Goal: Information Seeking & Learning: Learn about a topic

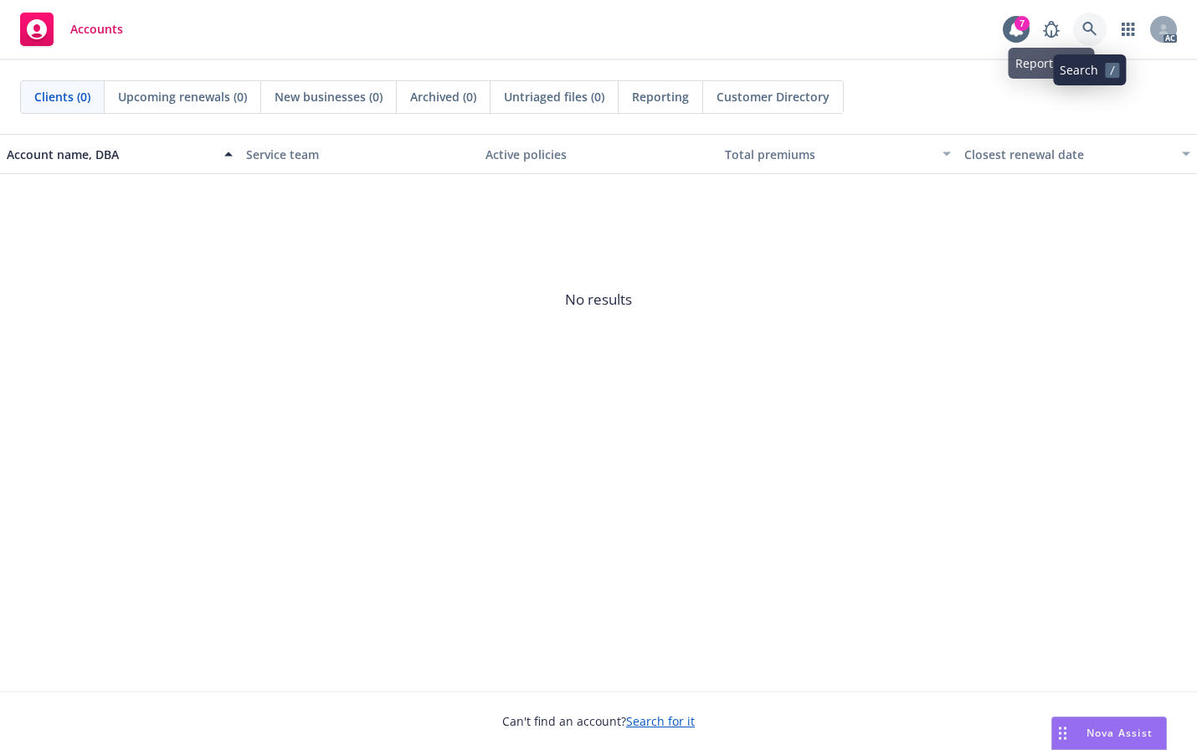
click at [1091, 32] on icon at bounding box center [1089, 29] width 15 height 15
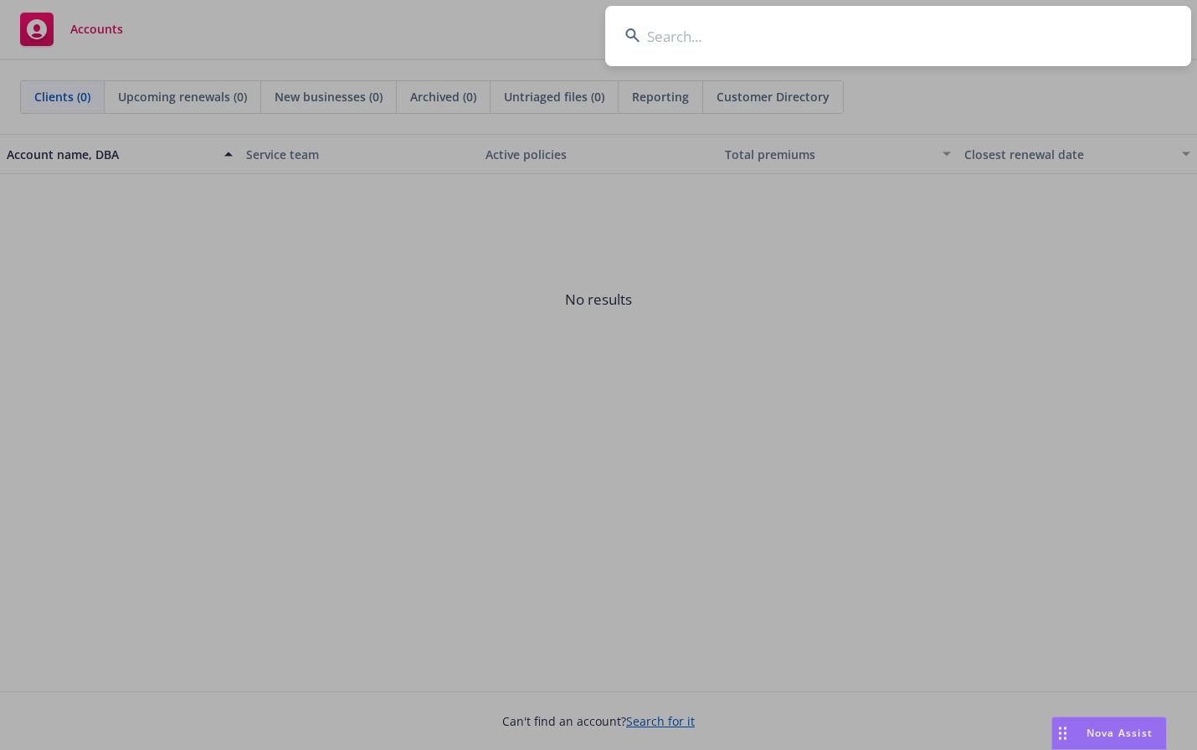
click at [938, 45] on input at bounding box center [898, 36] width 586 height 60
click at [702, 44] on input at bounding box center [898, 36] width 586 height 60
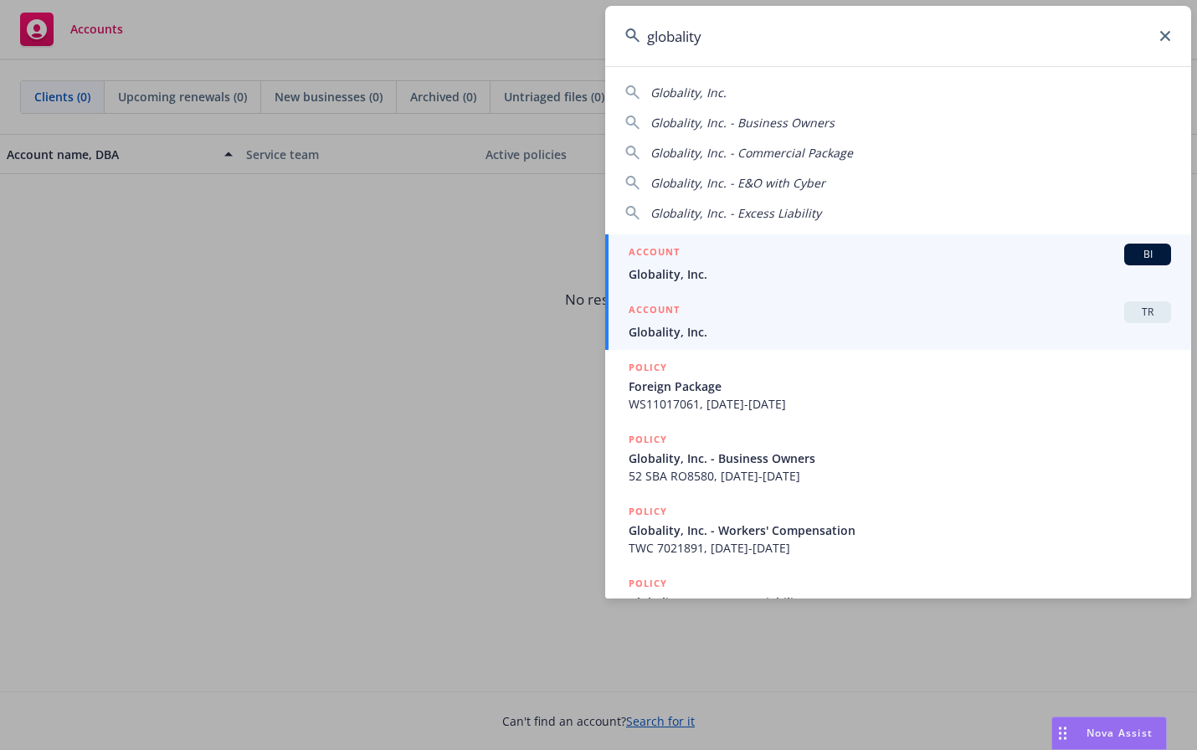
type input "globality"
click at [729, 344] on link "ACCOUNT TR Globality, Inc." at bounding box center [898, 321] width 586 height 58
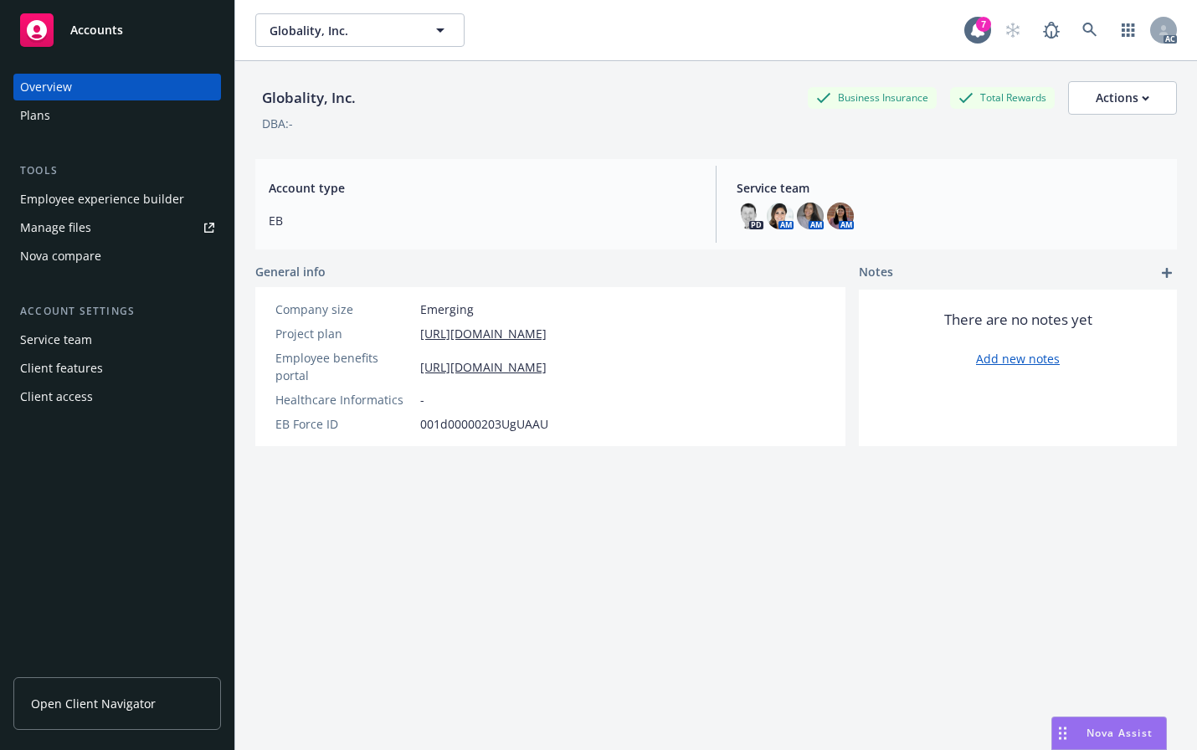
click at [73, 207] on div "Employee experience builder" at bounding box center [102, 199] width 164 height 27
click at [100, 197] on div "Employee experience builder" at bounding box center [102, 199] width 164 height 27
click at [1082, 28] on icon at bounding box center [1089, 30] width 14 height 14
click at [1082, 35] on icon at bounding box center [1089, 30] width 15 height 15
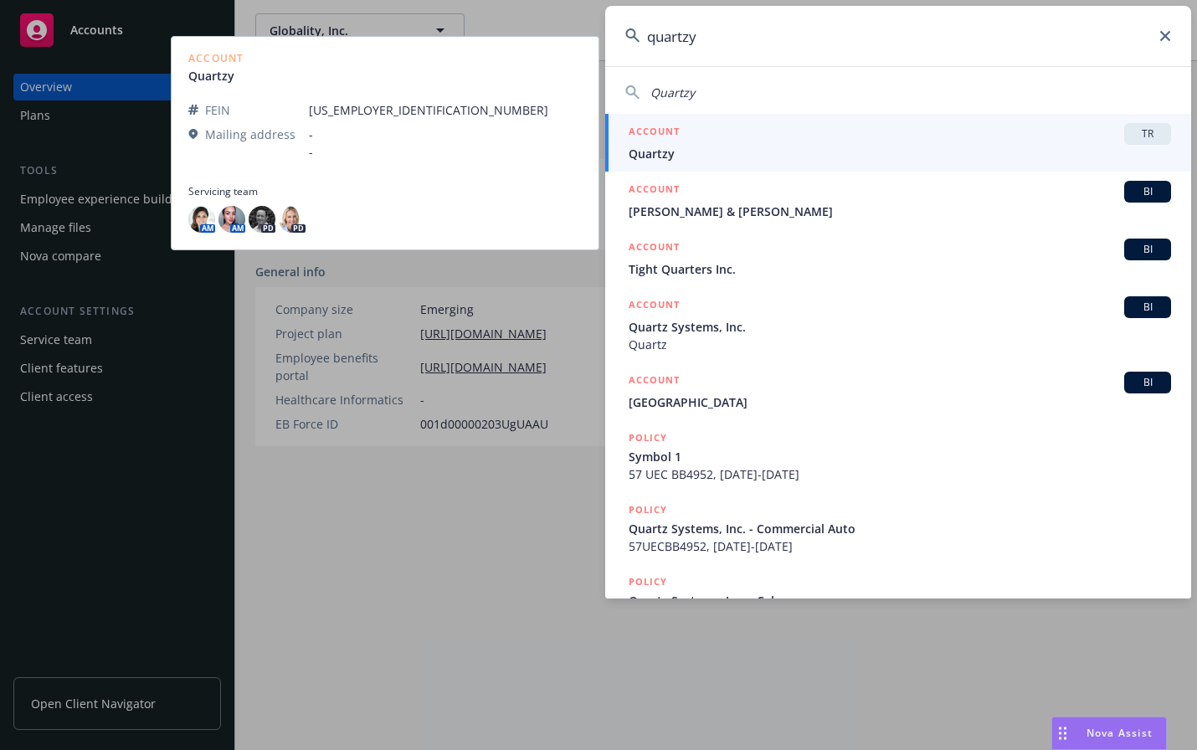
type input "quartzy"
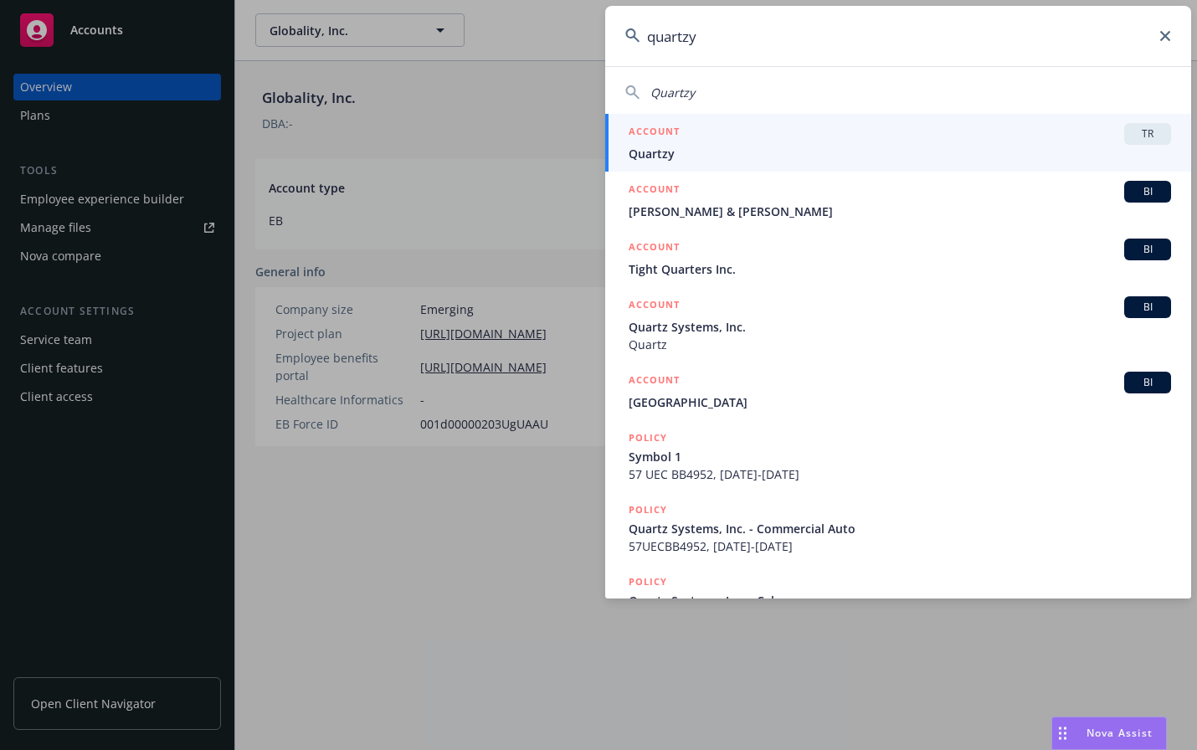
click at [887, 141] on div "ACCOUNT TR" at bounding box center [900, 134] width 542 height 22
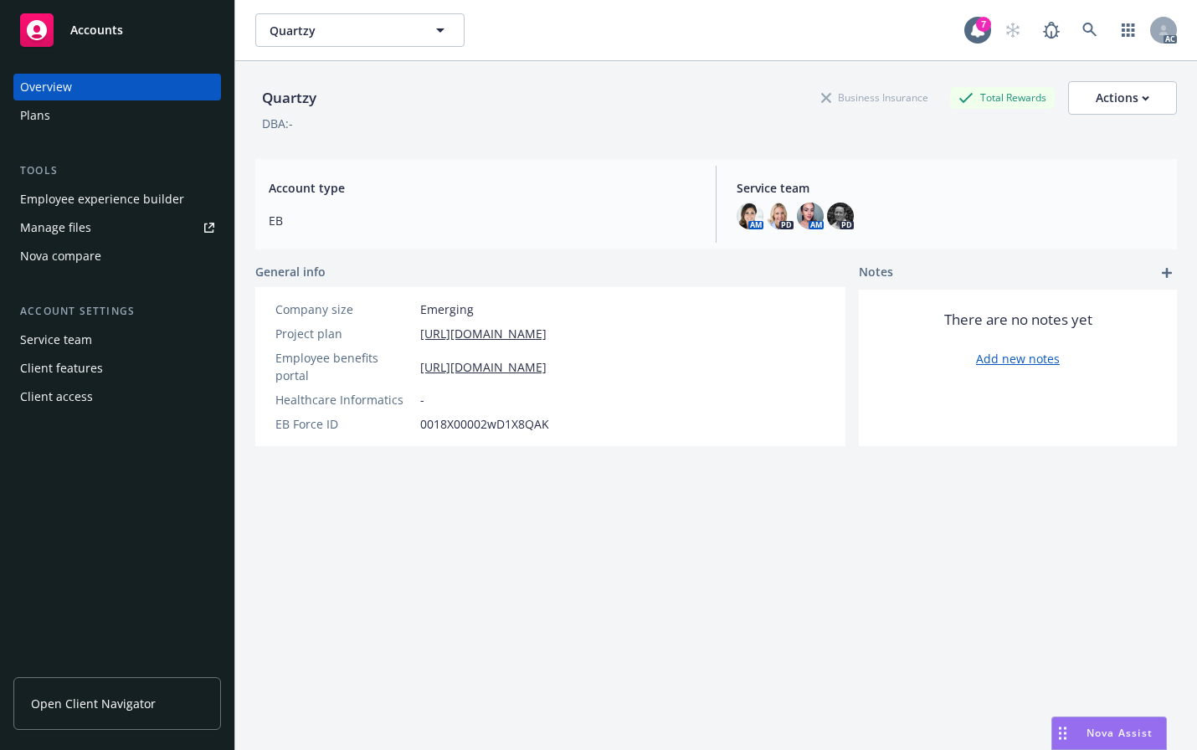
click at [62, 196] on div "Employee experience builder" at bounding box center [102, 199] width 164 height 27
click at [1073, 26] on link at bounding box center [1089, 29] width 33 height 33
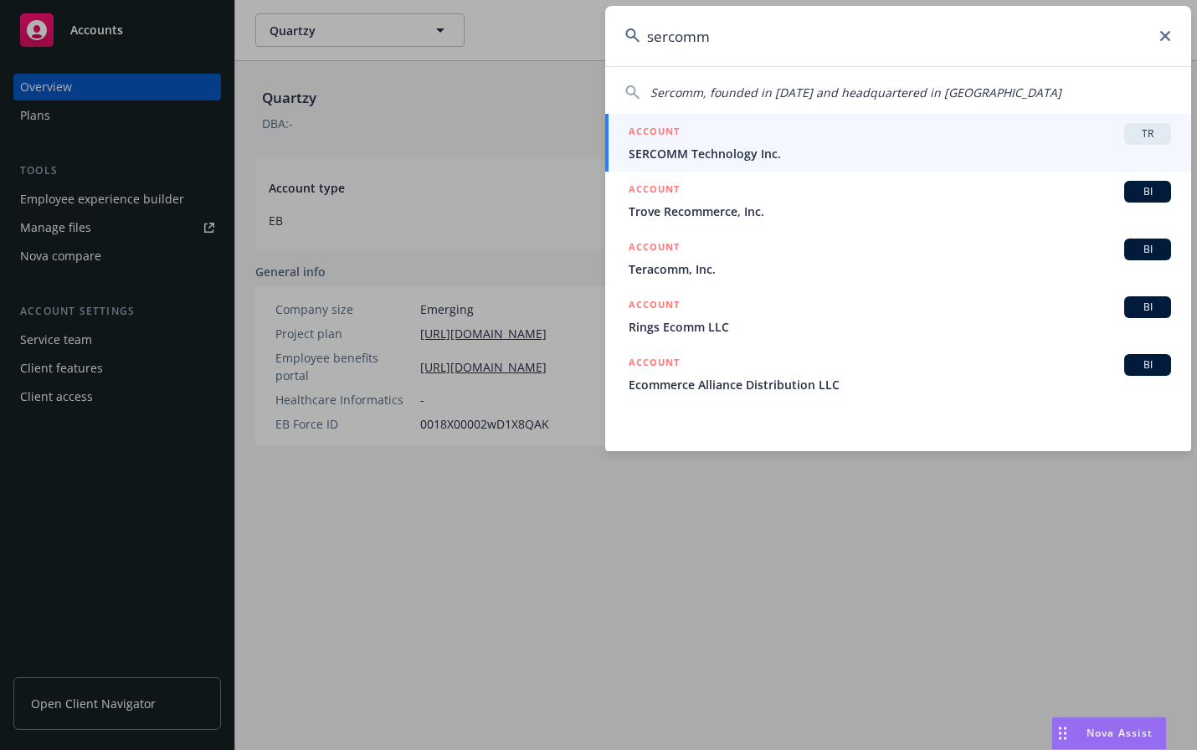
type input "sercomm"
click at [1005, 142] on div "ACCOUNT TR" at bounding box center [900, 134] width 542 height 22
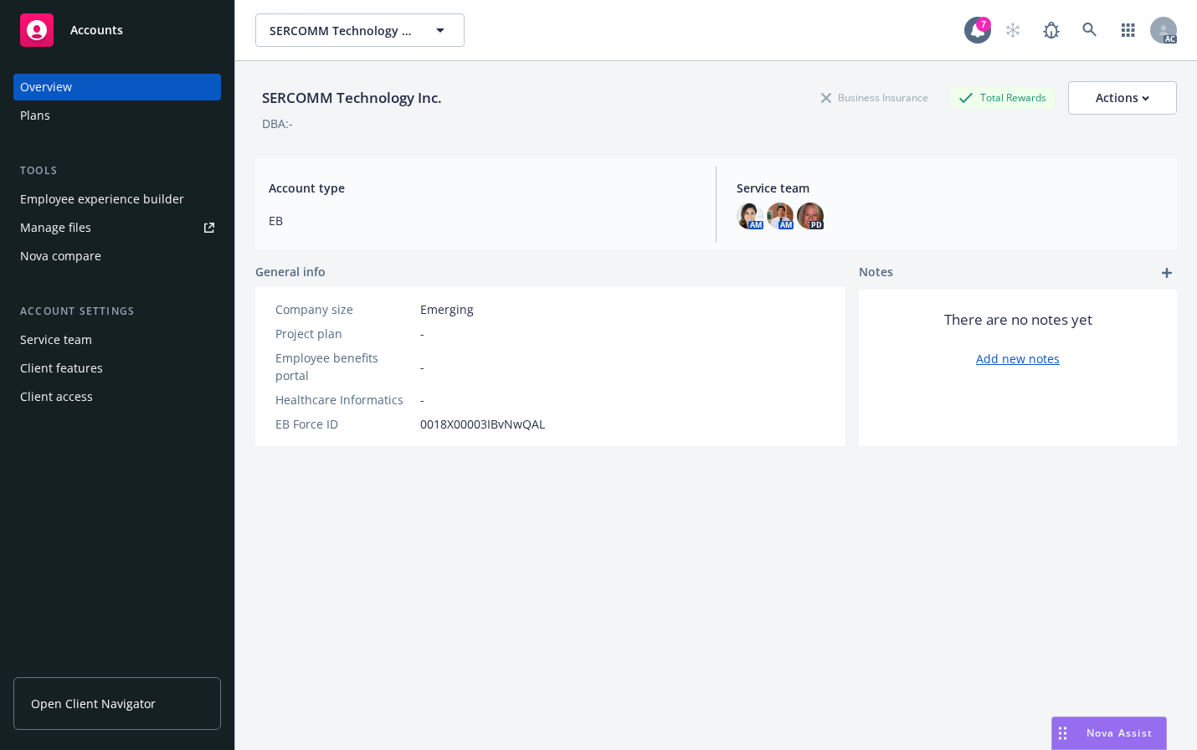
click at [71, 206] on div "Employee experience builder" at bounding box center [102, 199] width 164 height 27
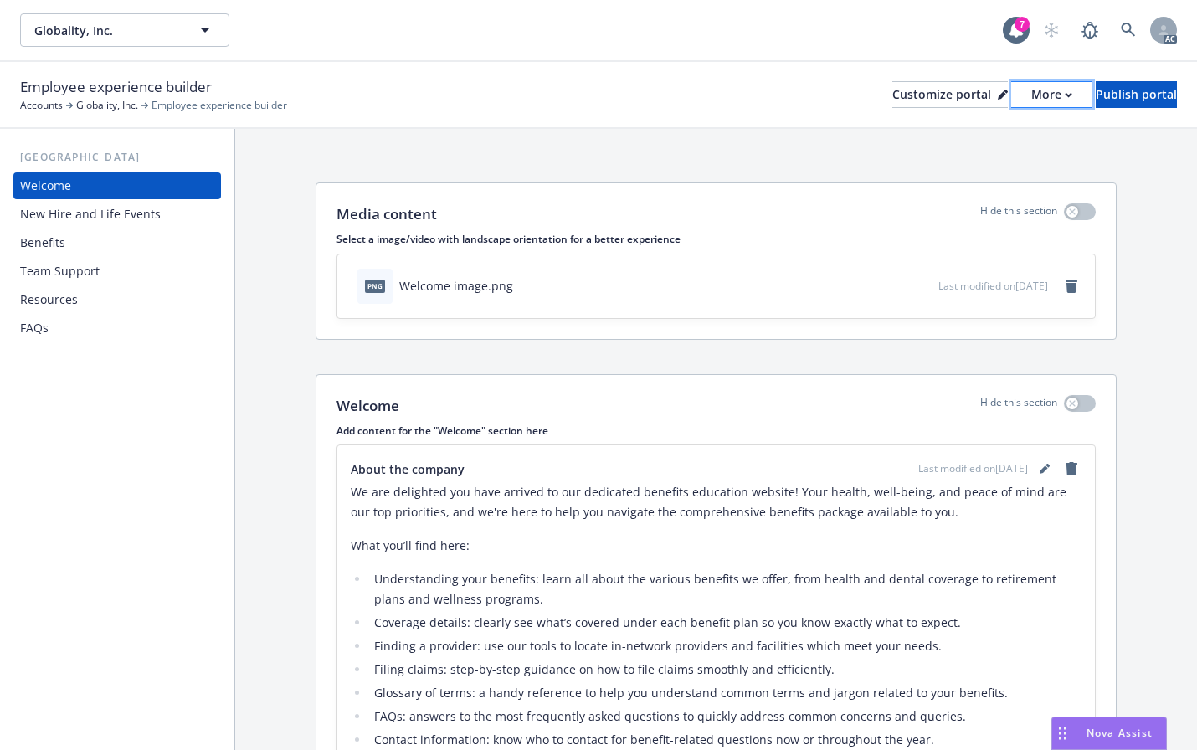
click at [1031, 96] on div "More" at bounding box center [1051, 94] width 41 height 25
click at [952, 164] on link "Copy portal link" at bounding box center [963, 165] width 152 height 33
click at [1031, 96] on div "More" at bounding box center [1051, 94] width 41 height 25
drag, startPoint x: 974, startPoint y: 136, endPoint x: 1104, endPoint y: 116, distance: 132.1
click at [973, 136] on link "Copy preview link" at bounding box center [963, 132] width 152 height 33
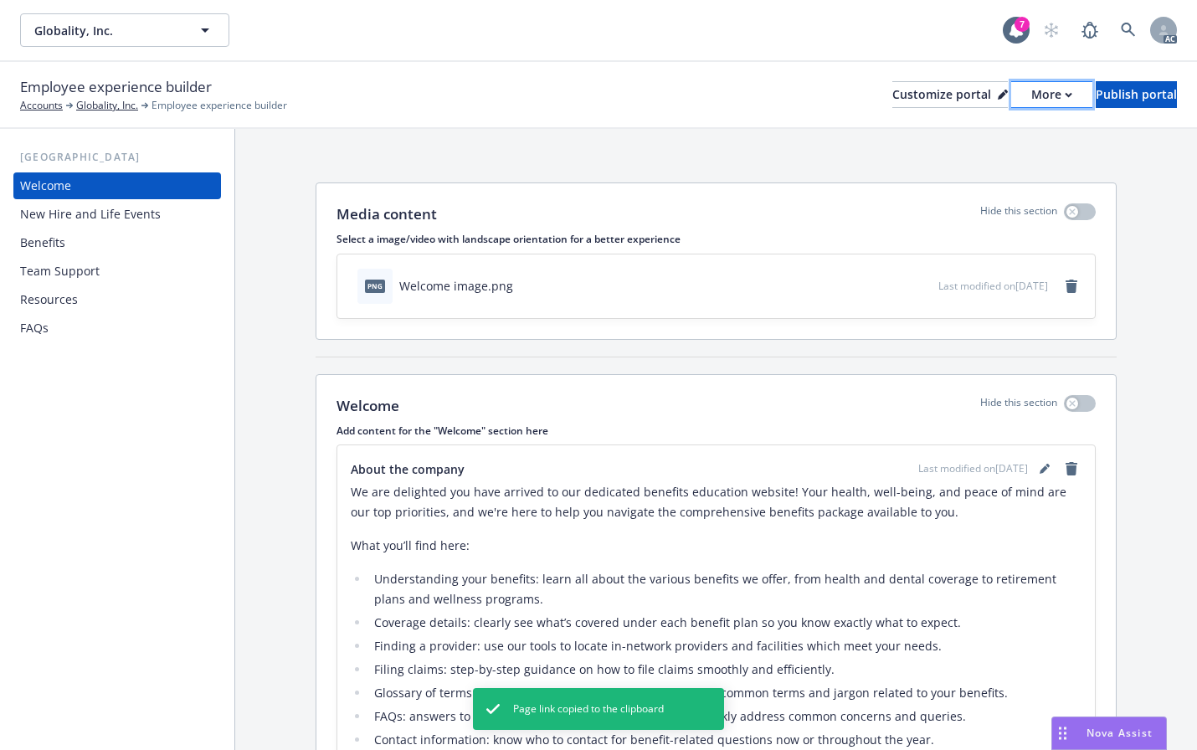
click at [1011, 100] on button "More" at bounding box center [1051, 94] width 81 height 27
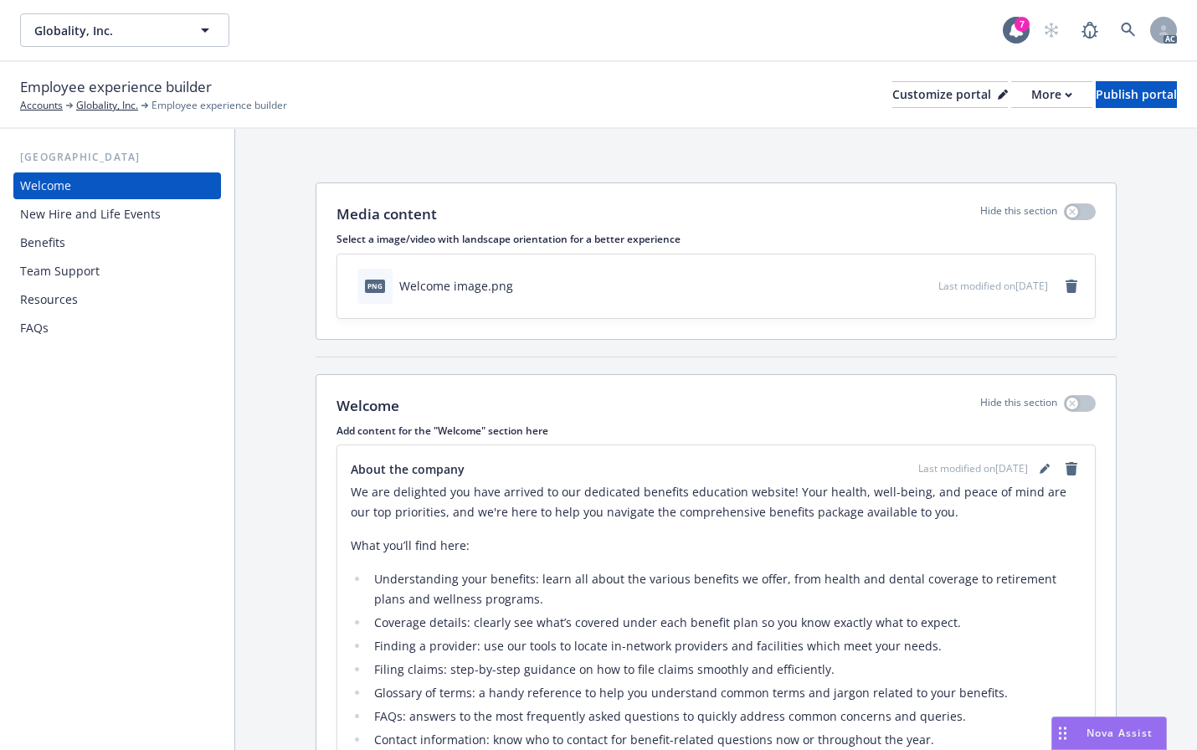
click at [36, 240] on div "Benefits" at bounding box center [42, 242] width 45 height 27
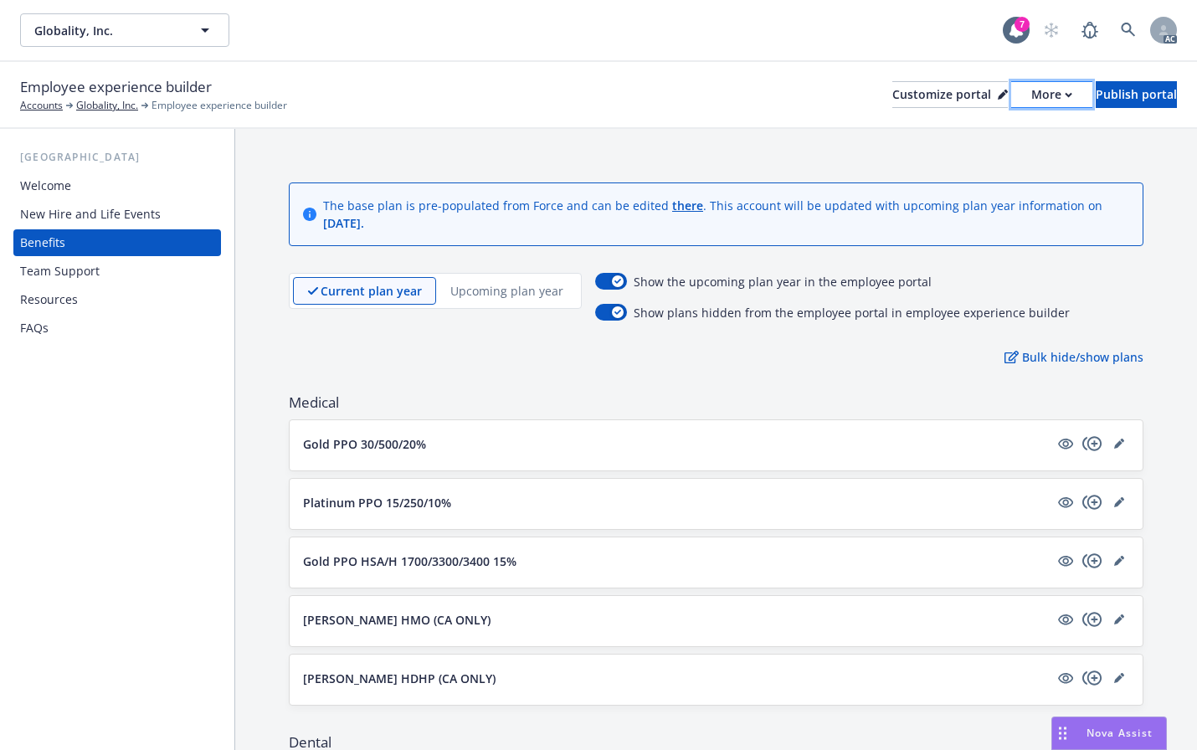
click at [1031, 98] on div "More" at bounding box center [1051, 94] width 41 height 25
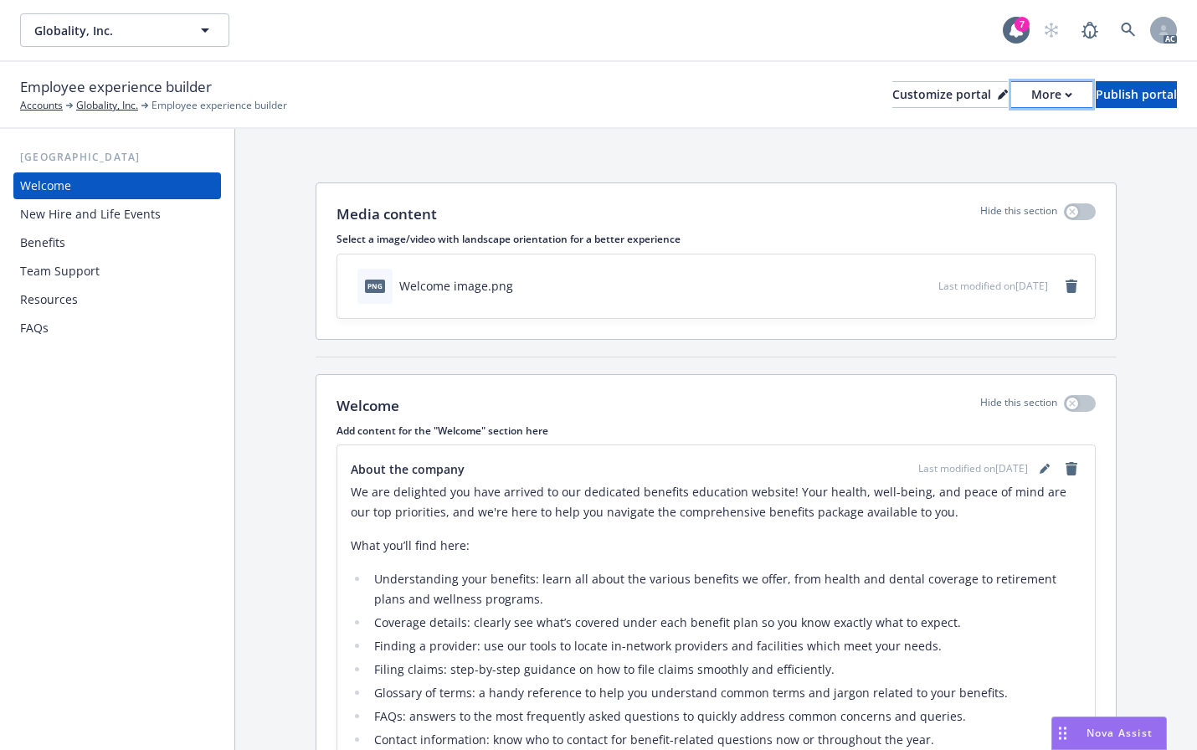
click at [1011, 100] on button "More" at bounding box center [1051, 94] width 81 height 27
click at [32, 248] on div "Benefits" at bounding box center [42, 242] width 45 height 27
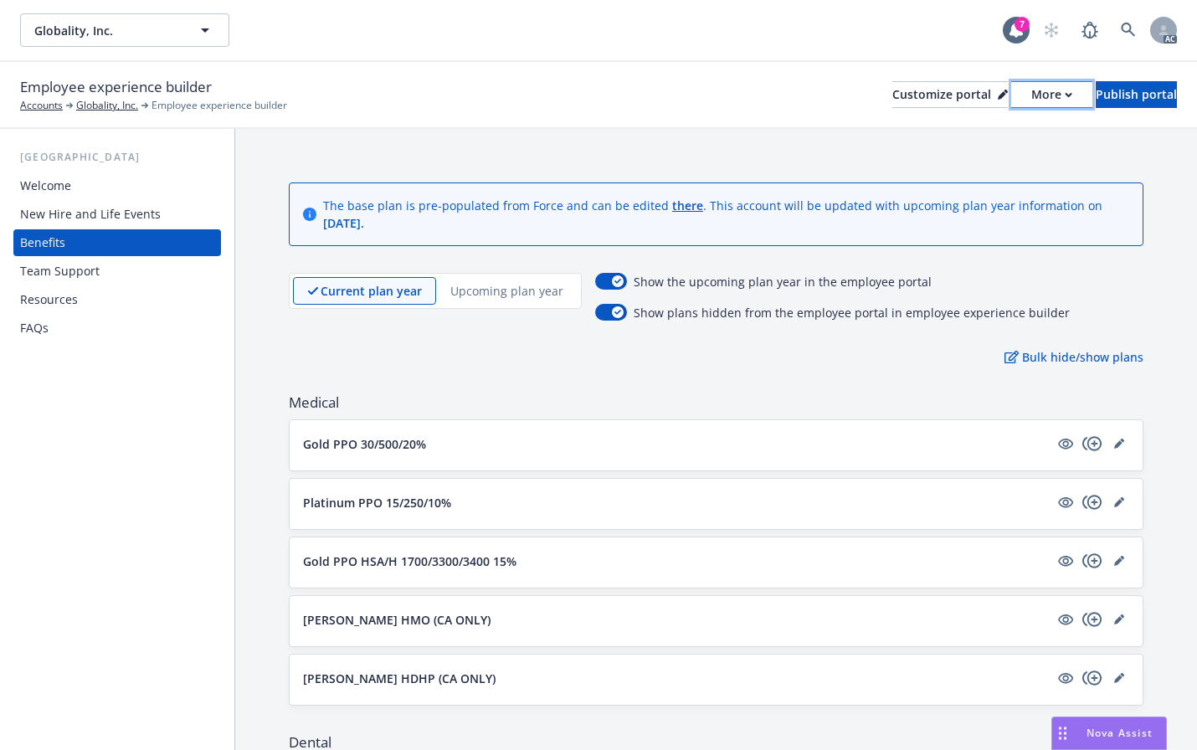
click at [1031, 95] on div "More" at bounding box center [1051, 94] width 41 height 25
click at [972, 131] on link "Copy preview link" at bounding box center [963, 132] width 152 height 33
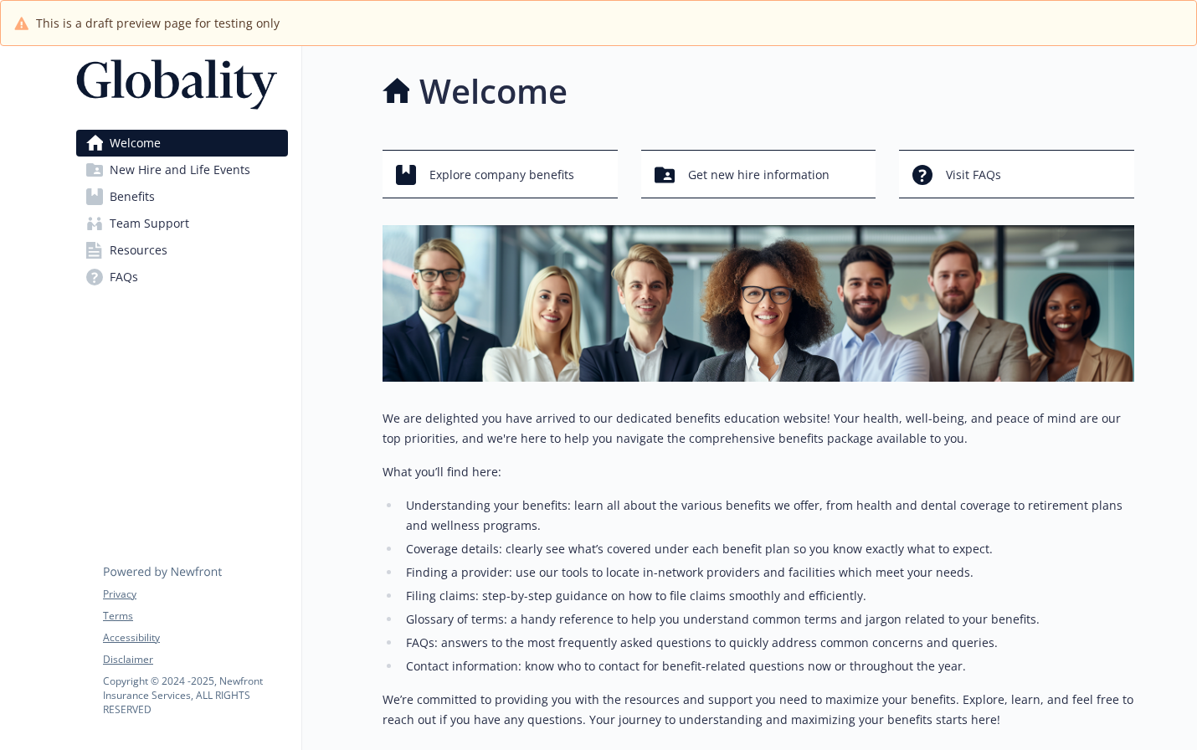
click at [116, 184] on span "Benefits" at bounding box center [132, 196] width 45 height 27
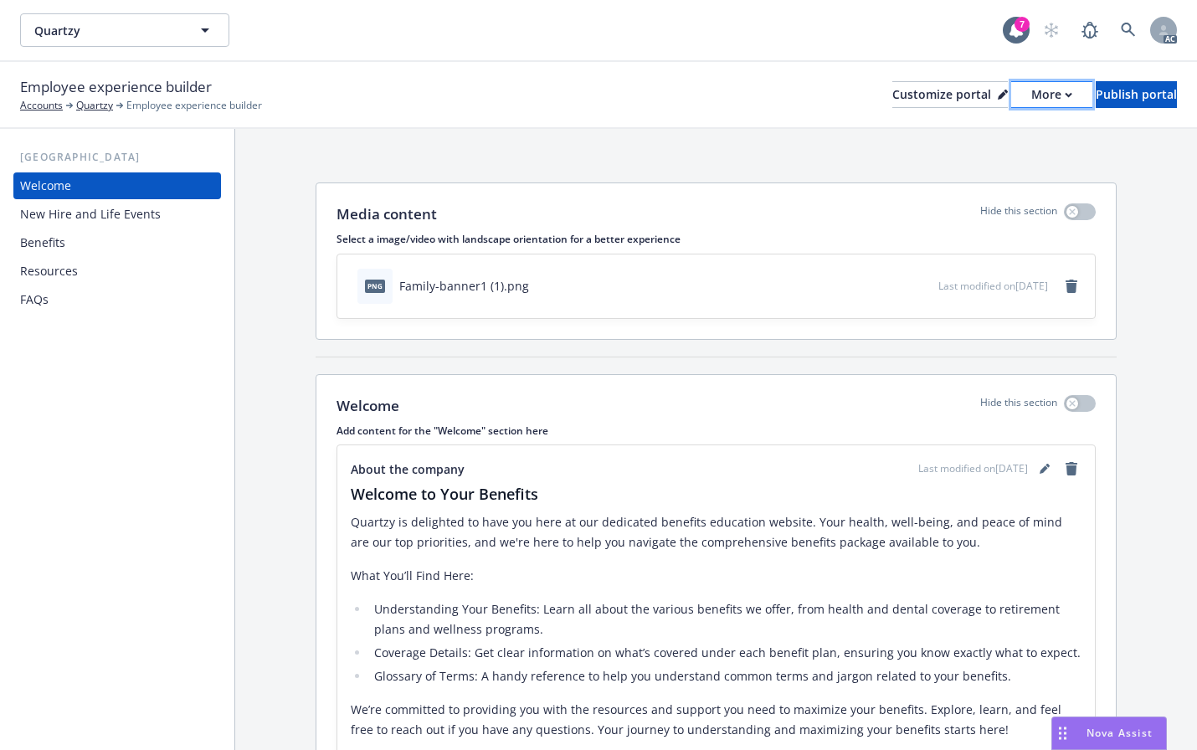
click at [1031, 100] on div "More" at bounding box center [1051, 94] width 41 height 25
click at [73, 244] on div "Benefits" at bounding box center [117, 242] width 194 height 27
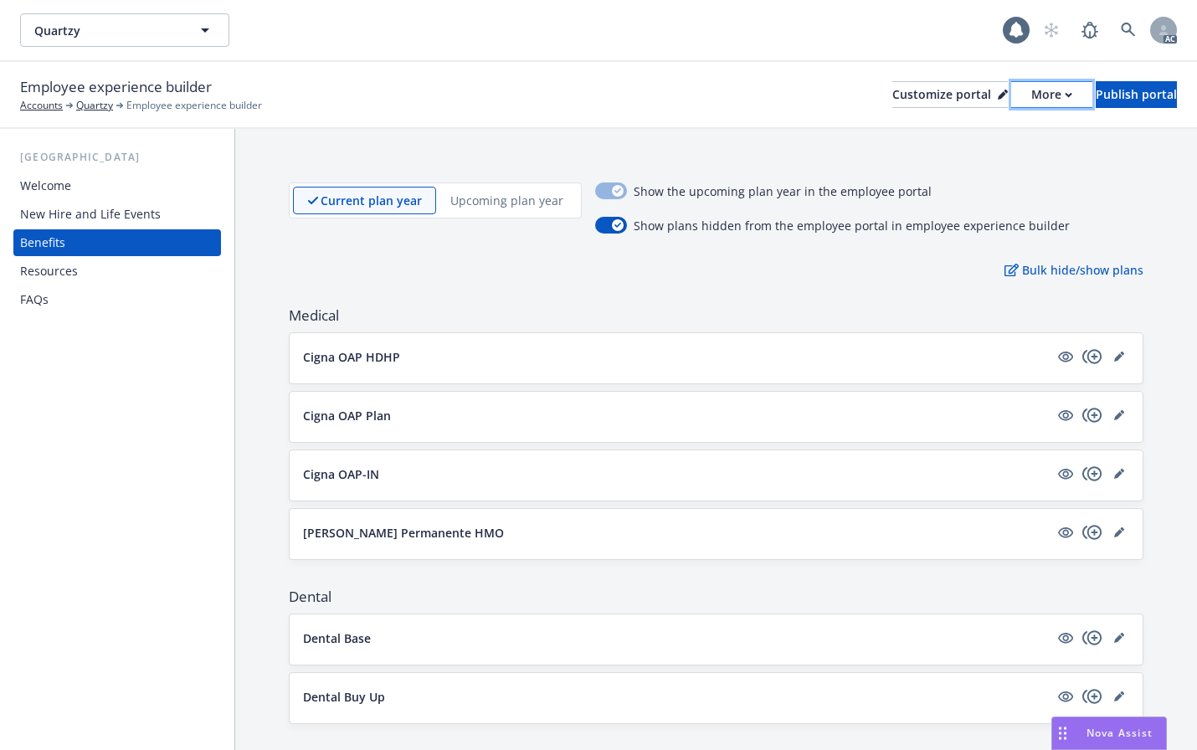
click at [1031, 105] on div "More" at bounding box center [1051, 94] width 41 height 25
click at [954, 132] on link "Copy preview link" at bounding box center [963, 132] width 152 height 33
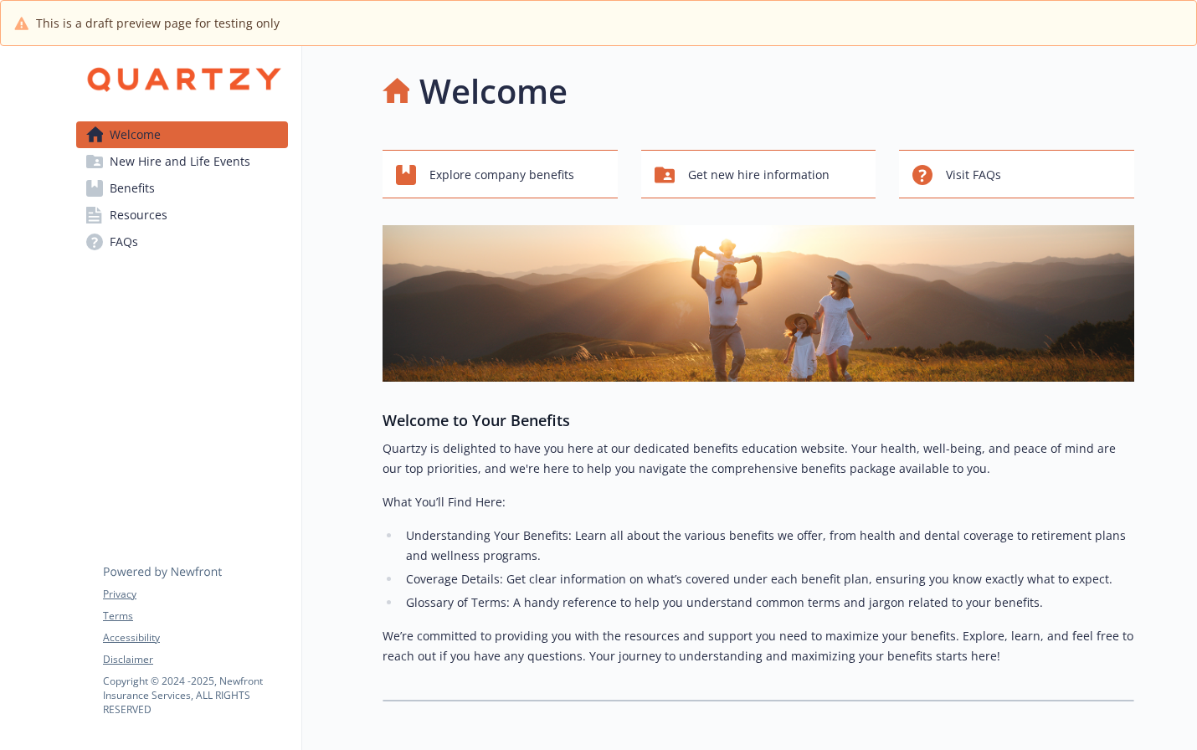
click at [126, 192] on span "Benefits" at bounding box center [132, 188] width 45 height 27
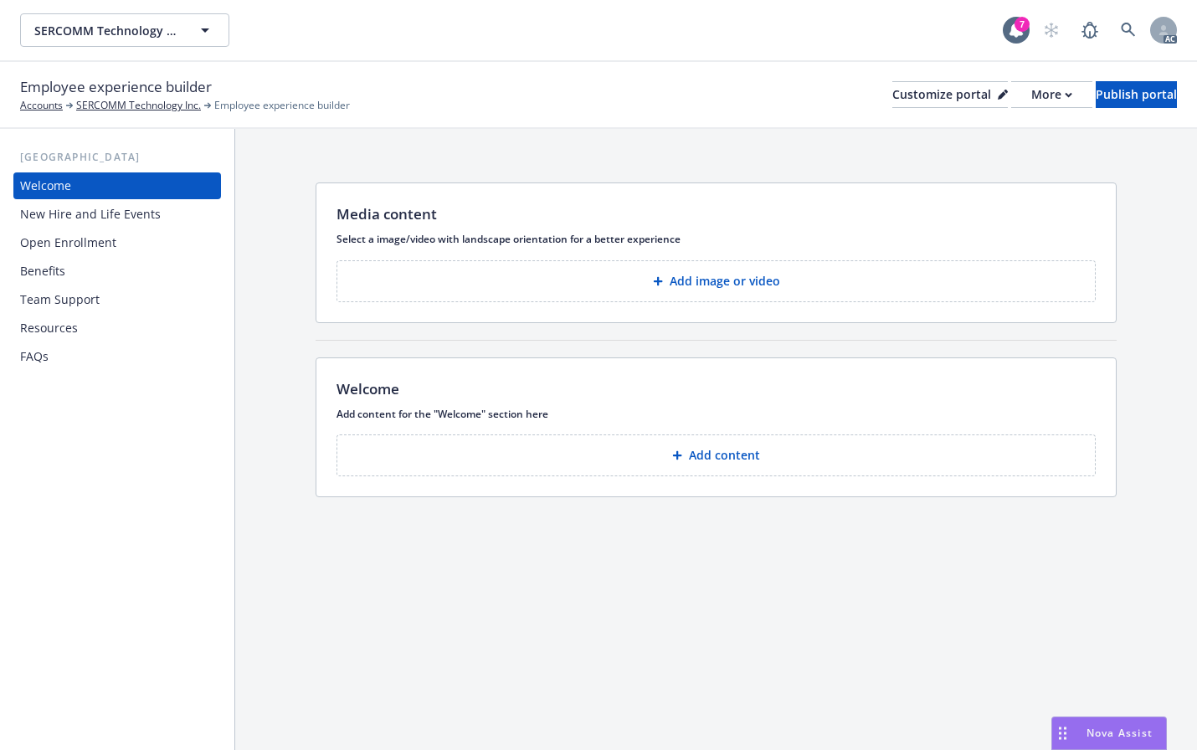
click at [48, 271] on div "Benefits" at bounding box center [42, 271] width 45 height 27
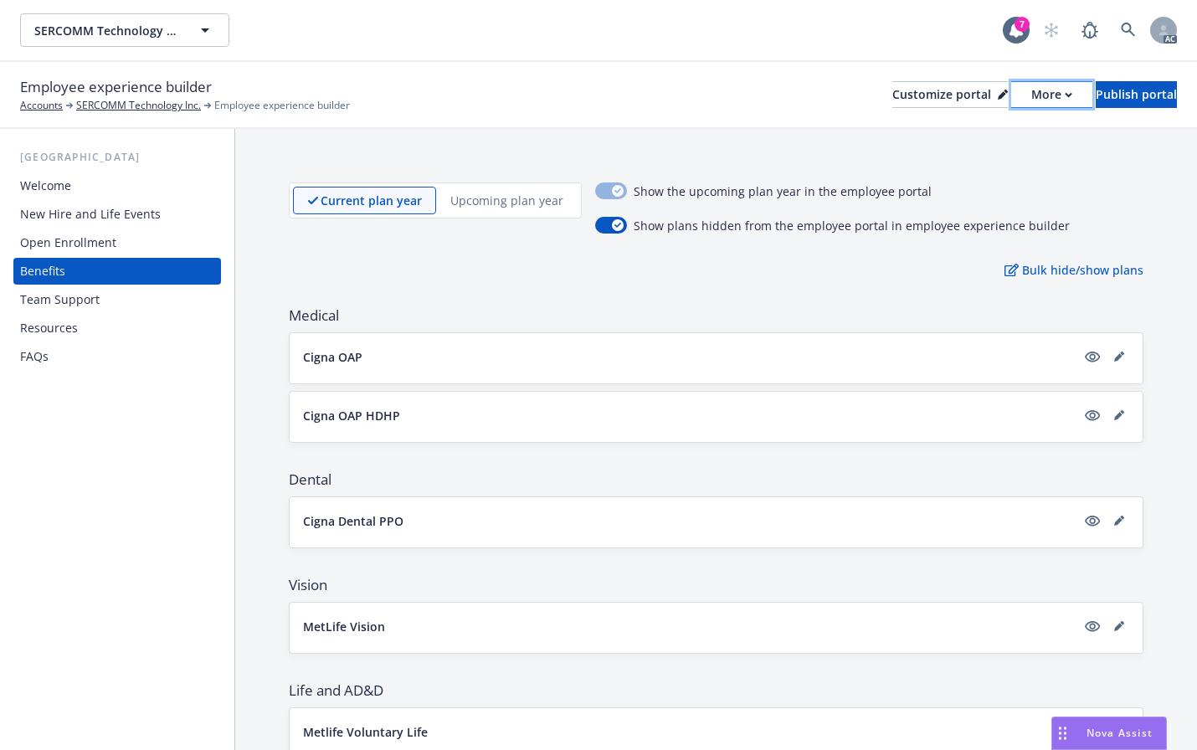
click at [1031, 100] on div "More" at bounding box center [1051, 94] width 41 height 25
click at [919, 127] on div "Copy preview link Copy portal link" at bounding box center [963, 149] width 152 height 67
click at [1031, 86] on div "More" at bounding box center [1051, 94] width 41 height 25
